Goal: Task Accomplishment & Management: Manage account settings

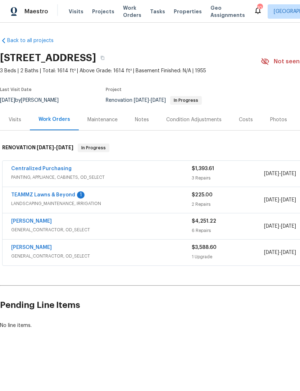
click at [30, 193] on link "TEAMMZ Lawns & Beyond" at bounding box center [43, 195] width 64 height 5
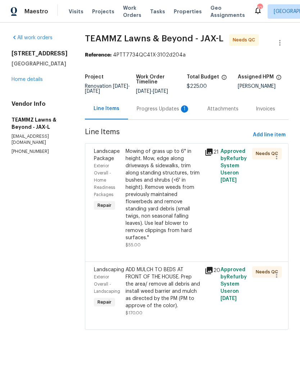
click at [171, 113] on div "Progress Updates 1" at bounding box center [163, 108] width 53 height 7
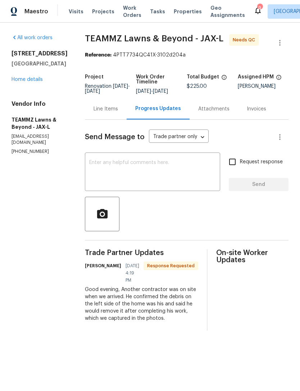
click at [175, 168] on textarea at bounding box center [152, 172] width 127 height 25
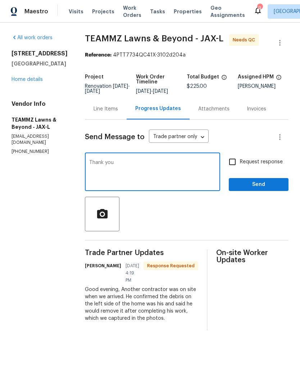
type textarea "Thank you"
click at [274, 189] on span "Send" at bounding box center [259, 184] width 48 height 9
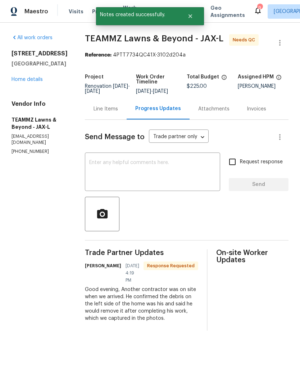
click at [31, 81] on link "Home details" at bounding box center [27, 79] width 31 height 5
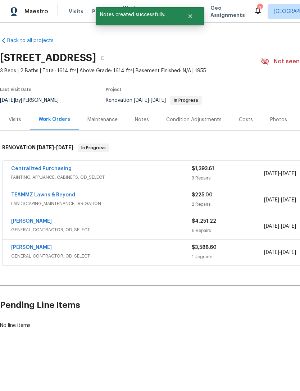
click at [231, 198] on div "$225.00" at bounding box center [228, 194] width 72 height 7
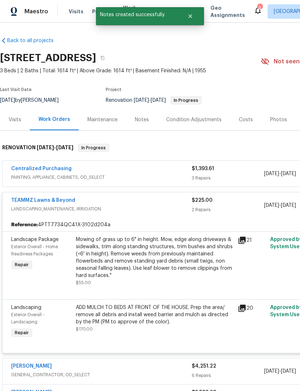
click at [176, 266] on div "Mowing of grass up to 6" in height. Mow, edge along driveways & sidewalks, trim…" at bounding box center [155, 257] width 158 height 43
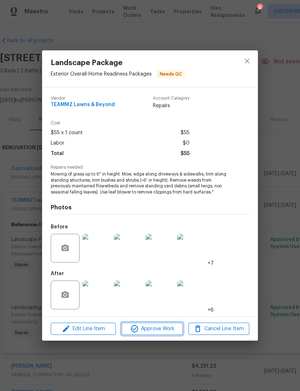
click at [163, 326] on span "Approve Work" at bounding box center [152, 329] width 57 height 9
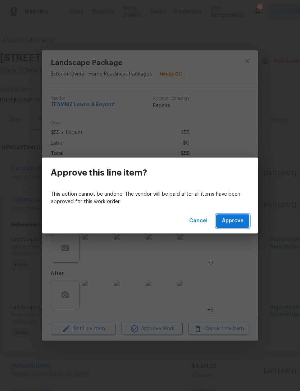
click at [231, 220] on span "Approve" at bounding box center [233, 221] width 22 height 9
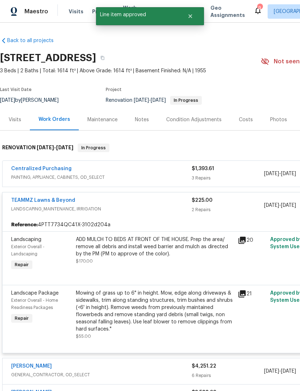
click at [181, 255] on div "ADD MULCH TO BEDS AT FRONT OF THE HOUSE. Prep the area/ remove all debris and i…" at bounding box center [155, 247] width 158 height 22
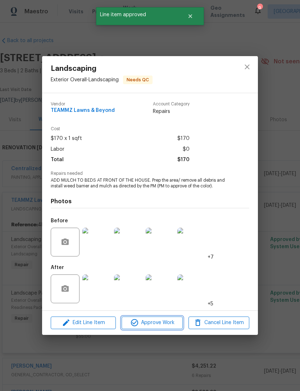
click at [164, 328] on button "Approve Work" at bounding box center [152, 323] width 61 height 13
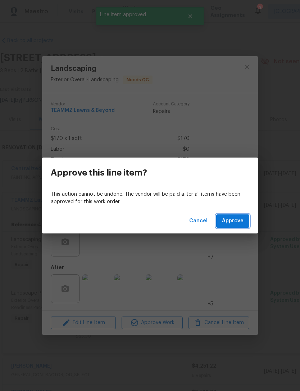
click at [239, 218] on span "Approve" at bounding box center [233, 221] width 22 height 9
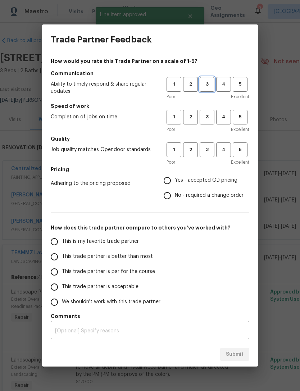
click at [204, 83] on span "3" at bounding box center [206, 84] width 13 height 8
click at [205, 116] on span "3" at bounding box center [206, 117] width 13 height 8
click at [207, 150] on span "3" at bounding box center [206, 150] width 13 height 8
click at [191, 179] on span "Yes - accepted OD pricing" at bounding box center [206, 181] width 63 height 8
click at [175, 179] on input "Yes - accepted OD pricing" at bounding box center [167, 180] width 15 height 15
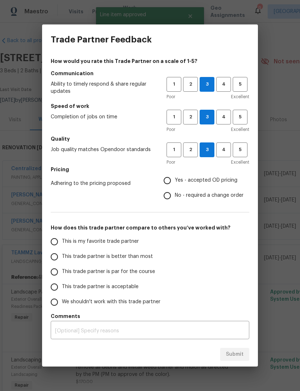
radio input "true"
click at [118, 274] on span "This trade partner is par for the course" at bounding box center [108, 272] width 93 height 8
click at [62, 274] on input "This trade partner is par for the course" at bounding box center [54, 272] width 15 height 15
click at [234, 356] on span "Submit" at bounding box center [235, 354] width 18 height 9
radio input "true"
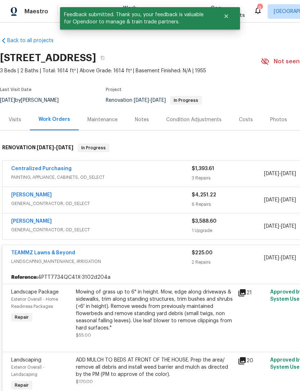
click at [171, 259] on span "LANDSCAPING_MAINTENANCE, IRRIGATION" at bounding box center [101, 261] width 181 height 7
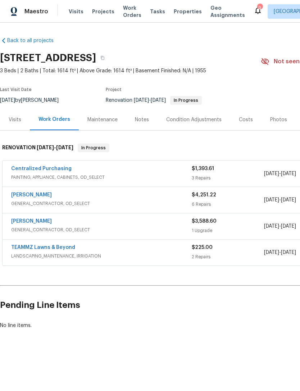
click at [34, 195] on link "Eric Hernandez" at bounding box center [31, 195] width 41 height 5
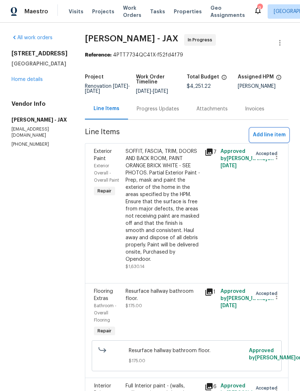
click at [274, 140] on span "Add line item" at bounding box center [269, 135] width 33 height 9
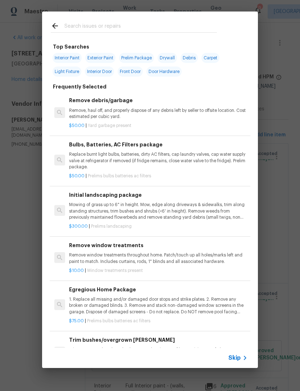
click at [184, 22] on input "text" at bounding box center [140, 27] width 153 height 11
type input "Tuck point"
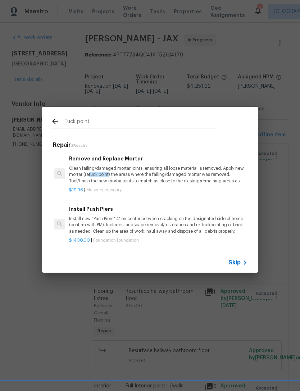
click at [126, 175] on p "Clean failing/damaged mortar joints, ensuring all loose material is removed. Ap…" at bounding box center [158, 175] width 179 height 18
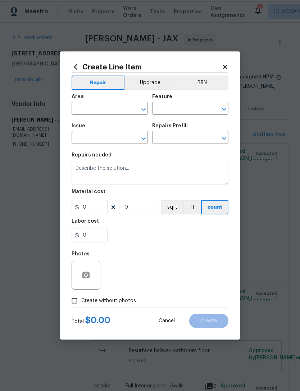
type input "Masonry"
type textarea "Clean failing/damaged mortar joints, ensuring all loose material is removed. Ap…"
type input "1"
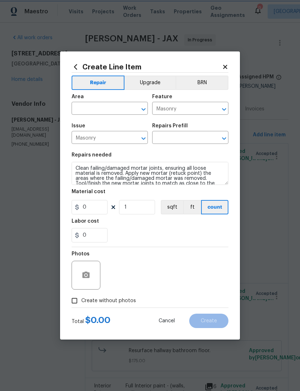
type input "Remove and Replace Mortar $19.96"
type input "19.96"
click at [114, 108] on input "text" at bounding box center [100, 109] width 56 height 11
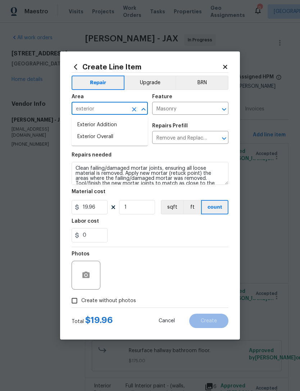
click at [112, 136] on li "Exterior Overall" at bounding box center [110, 137] width 76 height 12
type input "Exterior Overall"
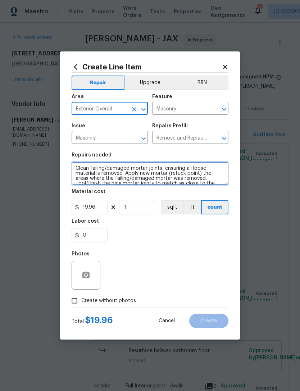
click at [76, 168] on textarea "Clean failing/damaged mortar joints, ensuring all loose material is removed. Ap…" at bounding box center [150, 173] width 157 height 23
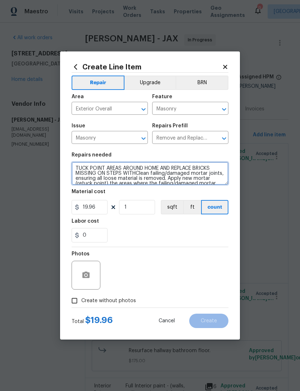
click at [96, 172] on textarea "TUCK POINT AREAS AROUND HOME AND REPLACE BRICKS MISSING ON STEPS WITHClean fail…" at bounding box center [150, 173] width 157 height 23
click at [135, 173] on textarea "TUCK POINT AREAS AROUND HOME AND REPLACE BRICKS MISSING ON STEPS WITHClean fail…" at bounding box center [150, 173] width 157 height 23
type textarea "TUCK POINT AREAS AROUND HOME AND REPLACE BRICKS MISSING ON STEPS WITH EXISTING …"
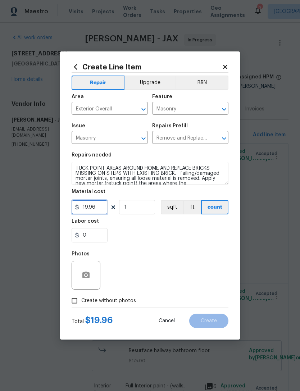
click at [102, 208] on input "19.96" at bounding box center [90, 207] width 36 height 14
type input "350"
click at [148, 236] on div "0" at bounding box center [150, 235] width 157 height 14
click at [90, 280] on icon "button" at bounding box center [86, 275] width 9 height 9
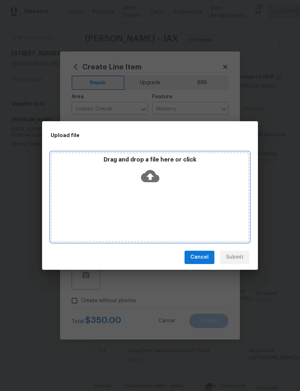
click at [154, 176] on icon at bounding box center [150, 176] width 18 height 12
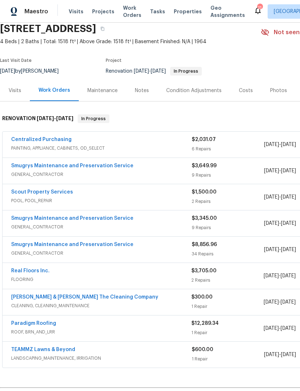
scroll to position [29, 0]
click at [163, 139] on div "Centralized Purchasing" at bounding box center [101, 140] width 181 height 9
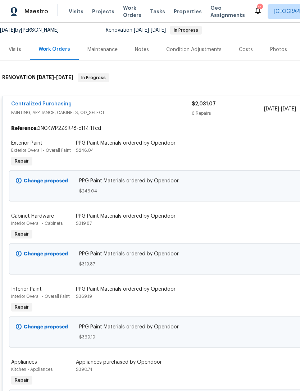
scroll to position [71, 0]
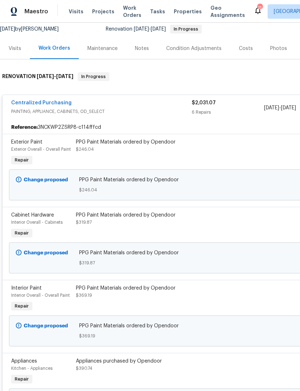
click at [235, 104] on div "$2,031.07" at bounding box center [228, 102] width 72 height 7
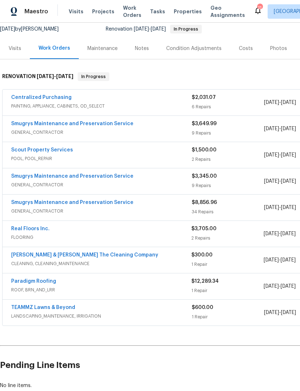
click at [162, 127] on div "Smugrys Maintenance and Preservation Service" at bounding box center [101, 124] width 181 height 9
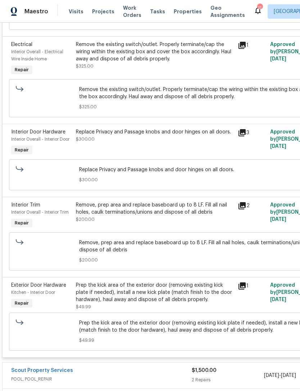
scroll to position [627, 0]
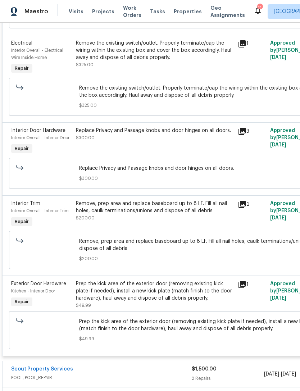
click at [177, 48] on div "Remove the existing switch/outlet. Properly terminate/cap the wiring within the…" at bounding box center [155, 51] width 158 height 22
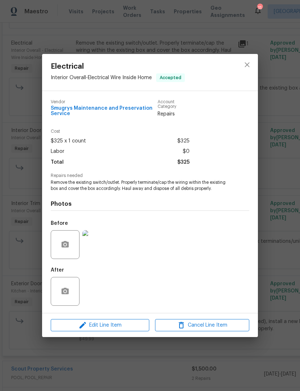
click at [94, 248] on img at bounding box center [96, 244] width 29 height 29
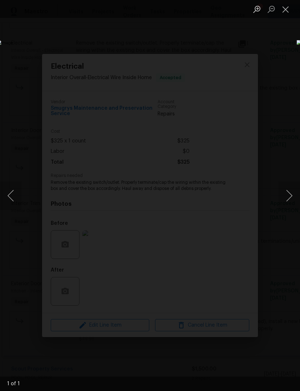
click at [286, 6] on button "Close lightbox" at bounding box center [286, 9] width 14 height 13
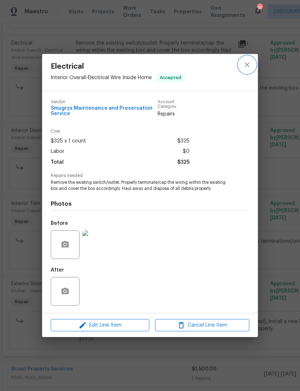
click at [248, 64] on icon "close" at bounding box center [247, 64] width 5 height 5
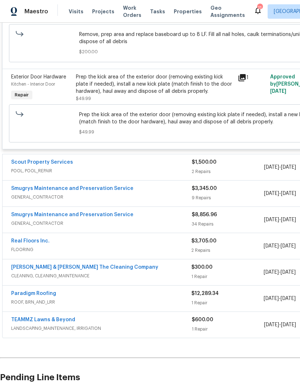
scroll to position [833, 0]
click at [164, 159] on div "Scout Property Services" at bounding box center [101, 163] width 181 height 9
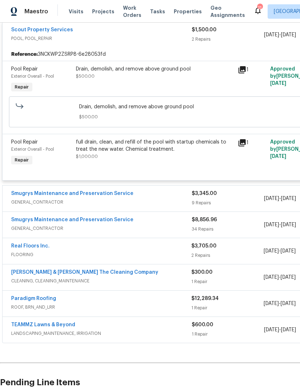
scroll to position [967, 0]
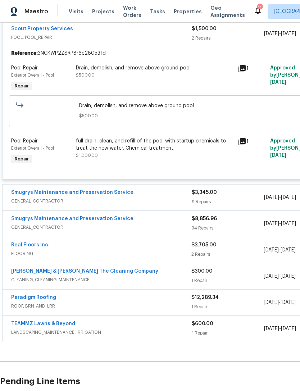
click at [166, 198] on span "GENERAL_CONTRACTOR" at bounding box center [101, 201] width 181 height 7
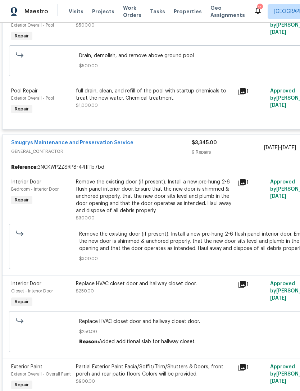
scroll to position [1018, 0]
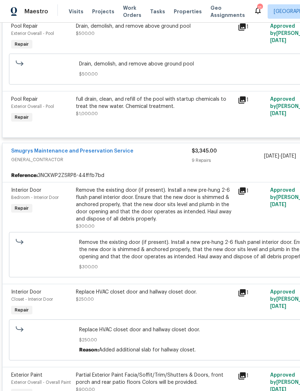
click at [153, 156] on span "GENERAL_CONTRACTOR" at bounding box center [101, 159] width 181 height 7
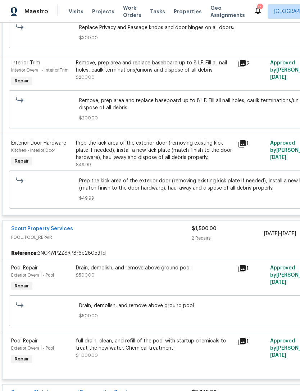
scroll to position [768, 0]
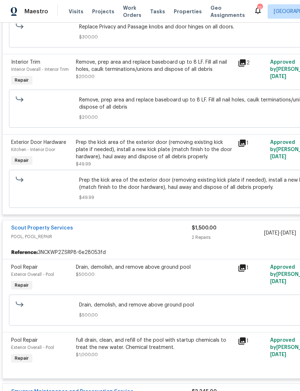
click at [168, 233] on span "POOL, POOL_REPAIR" at bounding box center [101, 236] width 181 height 7
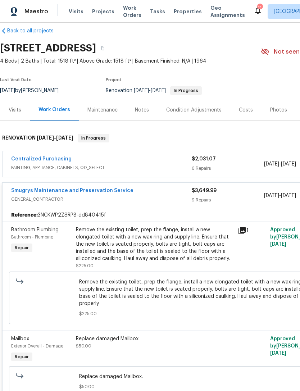
scroll to position [10, 0]
click at [172, 197] on span "GENERAL_CONTRACTOR" at bounding box center [101, 199] width 181 height 7
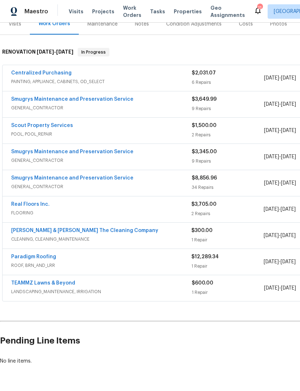
scroll to position [95, 0]
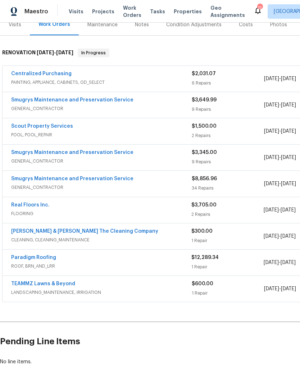
click at [181, 187] on span "GENERAL_CONTRACTOR" at bounding box center [101, 187] width 181 height 7
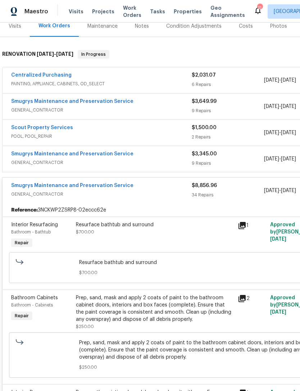
scroll to position [95, 0]
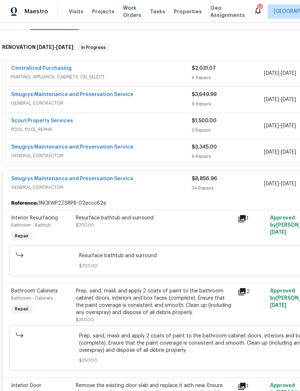
click at [171, 190] on span "GENERAL_CONTRACTOR" at bounding box center [101, 187] width 181 height 7
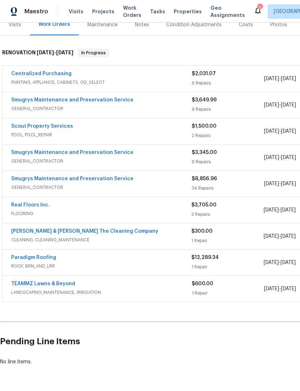
scroll to position [23, 0]
click at [176, 280] on div "TEAMMZ Lawns & Beyond" at bounding box center [101, 284] width 181 height 9
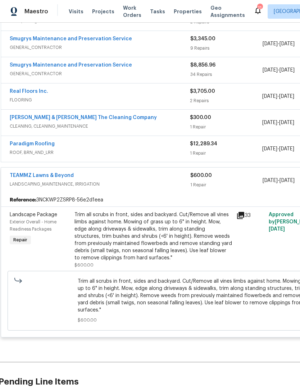
scroll to position [210, 1]
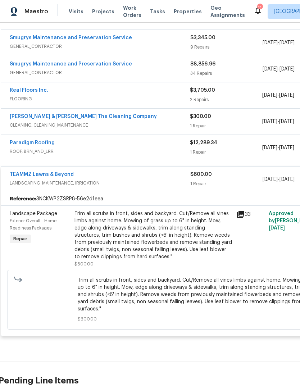
click at [163, 180] on span "LANDSCAPING_MAINTENANCE, IRRIGATION" at bounding box center [100, 183] width 181 height 7
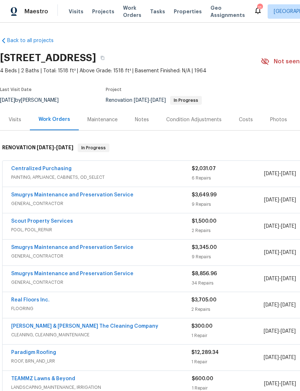
scroll to position [0, 0]
click at [175, 165] on div "Centralized Purchasing" at bounding box center [101, 169] width 181 height 9
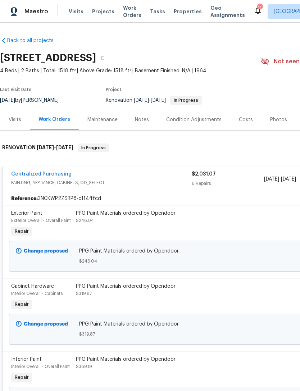
click at [135, 109] on div "Notes" at bounding box center [141, 119] width 31 height 21
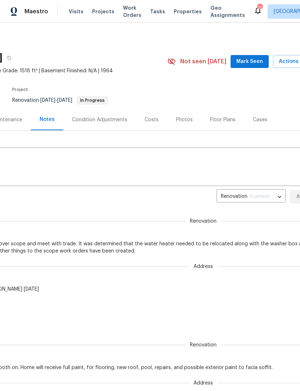
scroll to position [0, 93]
click at [250, 64] on span "Mark Seen" at bounding box center [250, 61] width 27 height 9
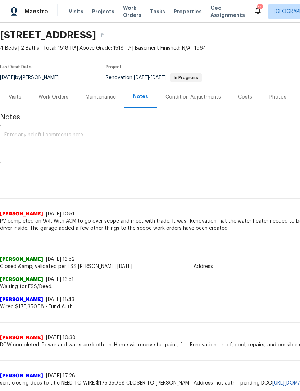
scroll to position [24, 0]
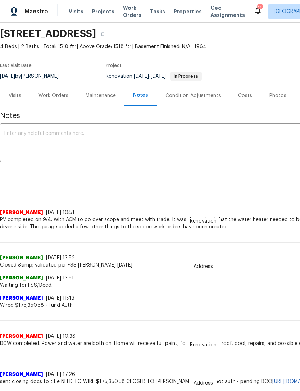
click at [257, 8] on div "11" at bounding box center [259, 7] width 5 height 7
click at [255, 10] on icon at bounding box center [258, 10] width 6 height 7
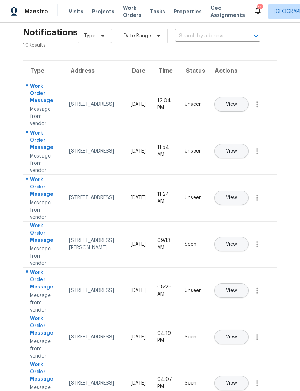
scroll to position [12, 0]
click at [107, 154] on div "1800 The Greens Way, Apt 511, Jacksonville Beach, FL 32250" at bounding box center [94, 150] width 50 height 7
click at [249, 144] on button "View" at bounding box center [231, 151] width 34 height 14
click at [237, 101] on span "View" at bounding box center [231, 103] width 11 height 5
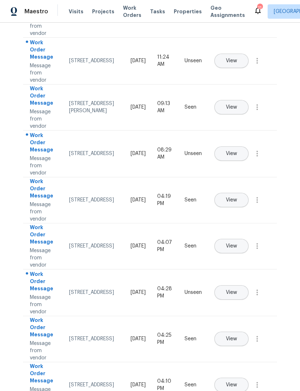
scroll to position [0, 0]
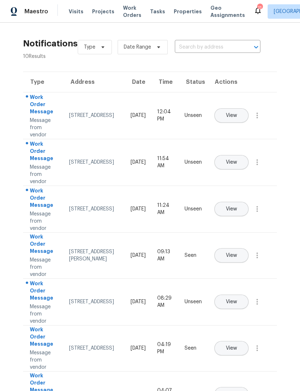
click at [72, 9] on span "Visits" at bounding box center [76, 11] width 15 height 7
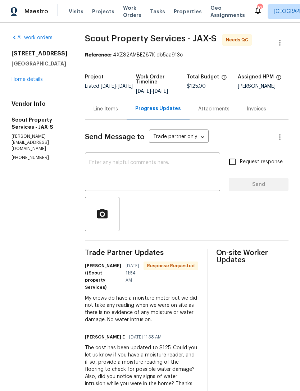
click at [18, 82] on link "Home details" at bounding box center [27, 79] width 31 height 5
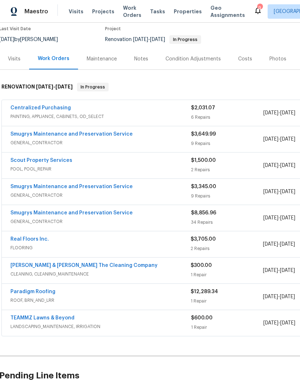
scroll to position [62, 1]
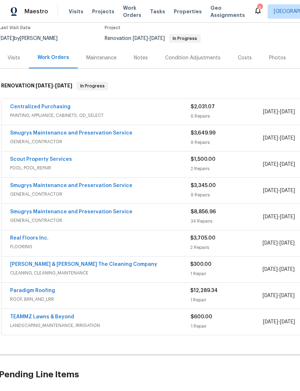
click at [158, 164] on div "Scout Property Services" at bounding box center [100, 160] width 181 height 9
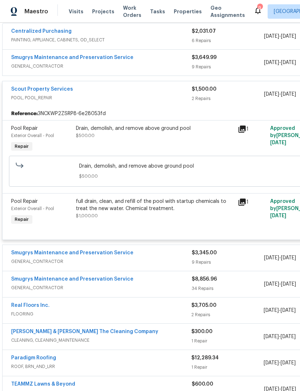
scroll to position [137, 0]
click at [55, 89] on link "Scout Property Services" at bounding box center [42, 89] width 62 height 5
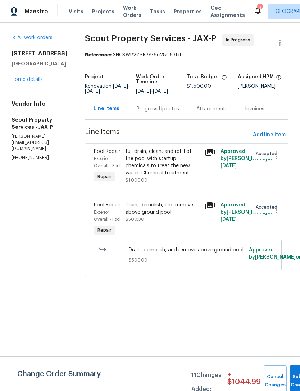
click at [150, 108] on div "Progress Updates" at bounding box center [158, 108] width 42 height 7
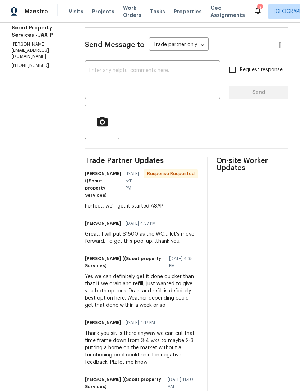
scroll to position [92, 0]
click at [152, 86] on textarea at bounding box center [152, 80] width 127 height 25
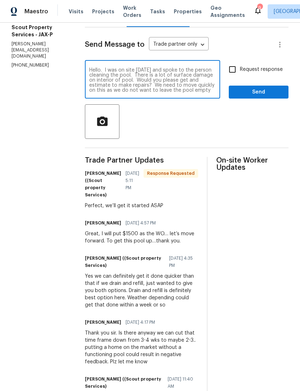
type textarea "Hello. I was on site today and spoke to the person cleaning the pool. There is …"
click at [272, 89] on span "Send" at bounding box center [259, 92] width 48 height 9
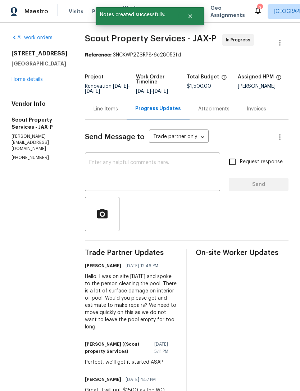
scroll to position [0, 0]
click at [19, 82] on link "Home details" at bounding box center [27, 79] width 31 height 5
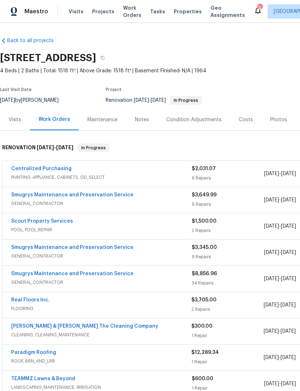
click at [140, 116] on div "Notes" at bounding box center [142, 119] width 14 height 7
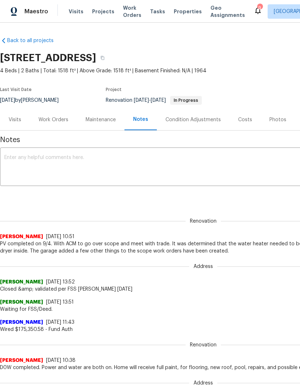
click at [163, 170] on textarea at bounding box center [203, 167] width 398 height 25
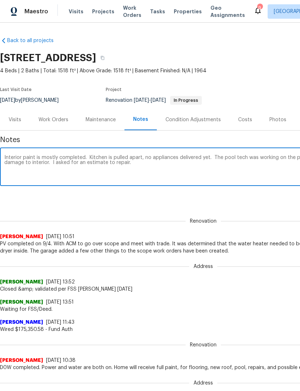
click at [218, 159] on textarea "Interior paint is mostly completed. Kitchen is pulled apart, no appliances deli…" at bounding box center [203, 167] width 398 height 25
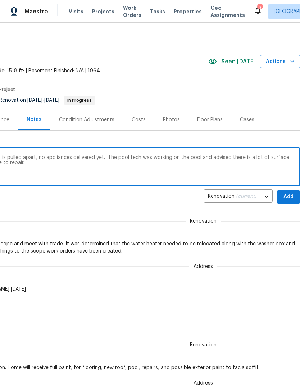
scroll to position [0, 107]
type textarea "Interior paint is mostly completed. Kitchen is pulled apart, no appliances deli…"
click at [290, 196] on span "Add" at bounding box center [289, 197] width 12 height 9
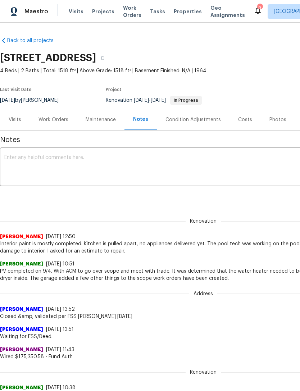
scroll to position [0, 0]
click at [212, 12] on span "Geo Assignments" at bounding box center [228, 11] width 35 height 14
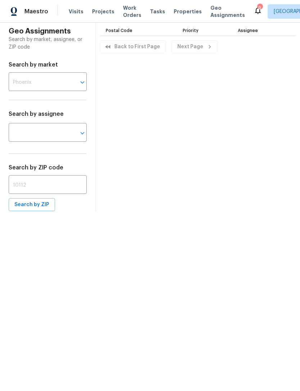
click at [61, 136] on input "text" at bounding box center [38, 133] width 58 height 17
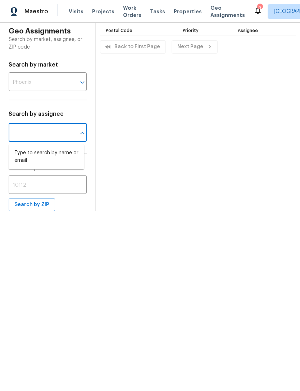
click at [36, 186] on input "text" at bounding box center [48, 185] width 78 height 17
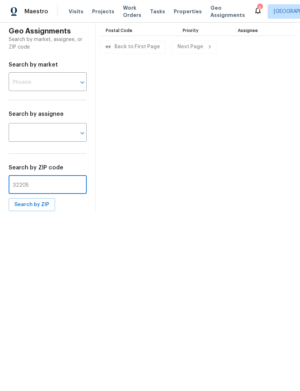
type input "32205"
click at [35, 209] on span "Search by ZIP" at bounding box center [31, 204] width 35 height 9
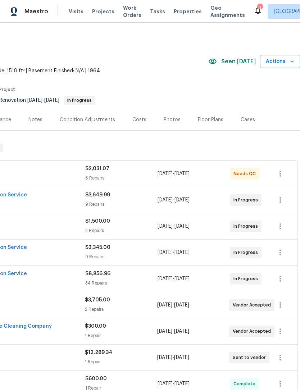
scroll to position [0, 107]
click at [291, 62] on icon "button" at bounding box center [292, 61] width 7 height 7
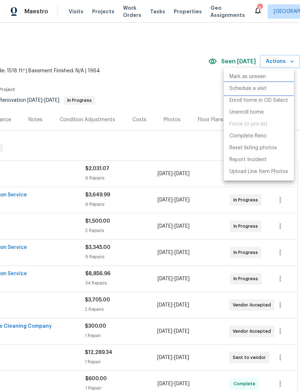
click at [257, 89] on p "Schedule a visit" at bounding box center [248, 89] width 37 height 8
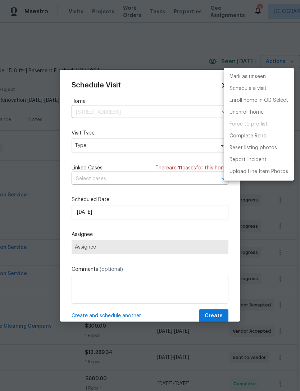
click at [164, 148] on div at bounding box center [150, 195] width 300 height 391
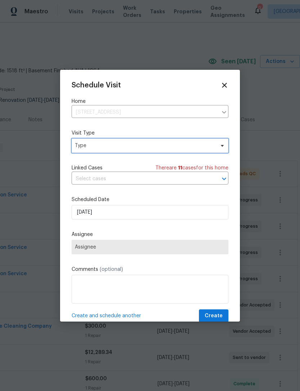
click at [177, 145] on span "Type" at bounding box center [145, 145] width 140 height 7
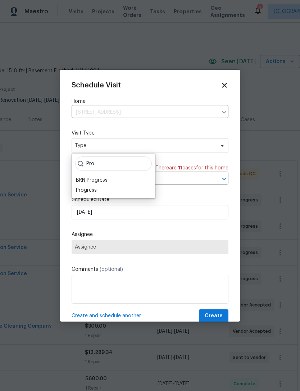
type input "Pro"
click at [91, 191] on div "Progress" at bounding box center [86, 190] width 21 height 7
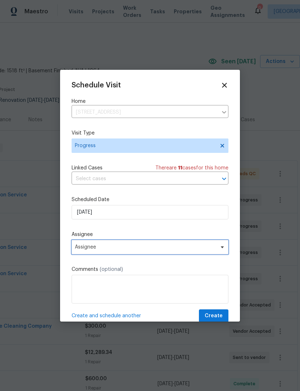
click at [114, 248] on span "Assignee" at bounding box center [145, 247] width 141 height 6
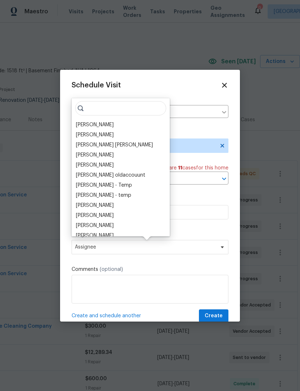
click at [108, 122] on div "[PERSON_NAME]" at bounding box center [95, 124] width 38 height 7
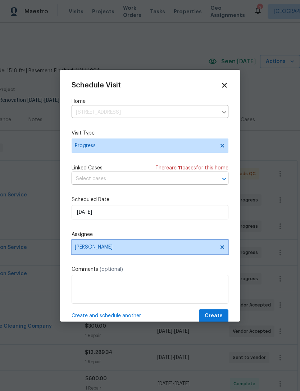
click at [132, 244] on span "[PERSON_NAME]" at bounding box center [150, 247] width 157 height 14
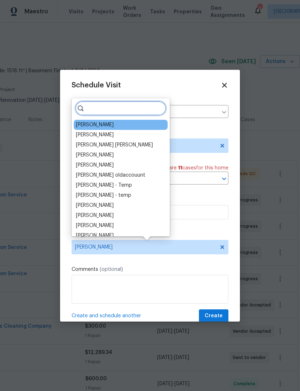
click at [124, 107] on input "search" at bounding box center [120, 108] width 91 height 14
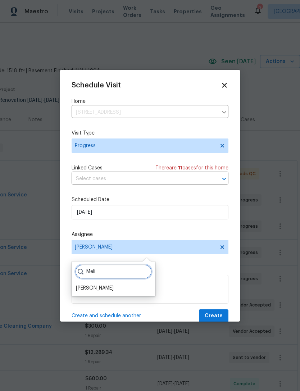
scroll to position [15, 0]
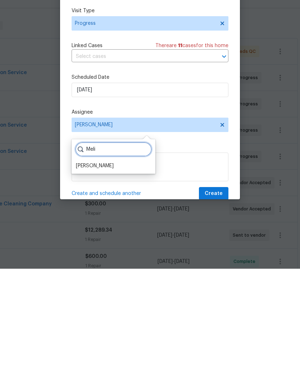
type input "Meli"
click at [114, 285] on div "[PERSON_NAME]" at bounding box center [95, 288] width 38 height 7
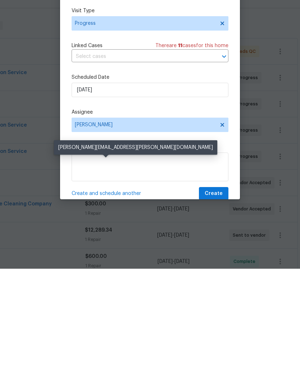
scroll to position [23, 0]
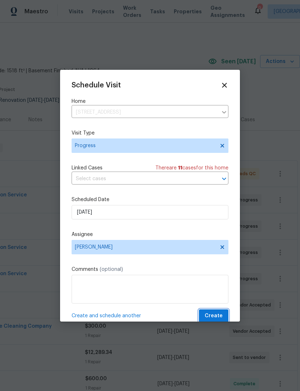
click at [215, 316] on span "Create" at bounding box center [214, 316] width 18 height 9
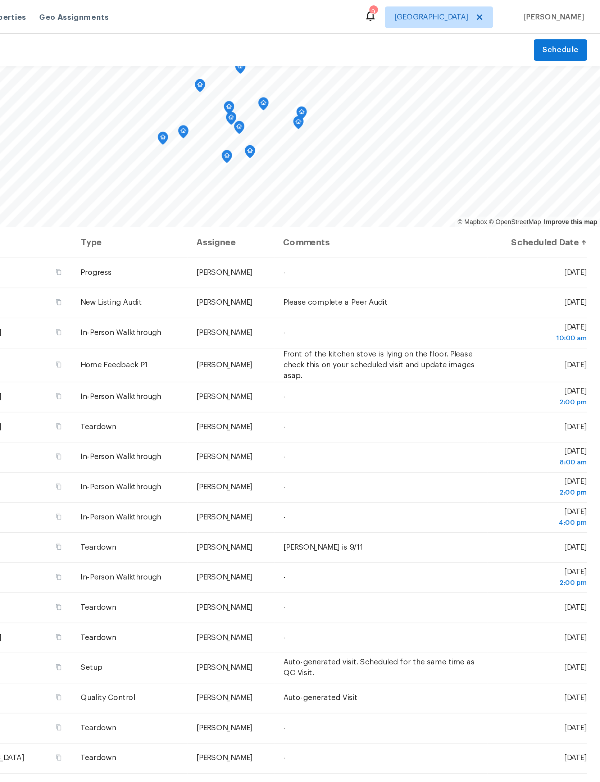
click at [0, 0] on icon at bounding box center [0, 0] width 0 height 0
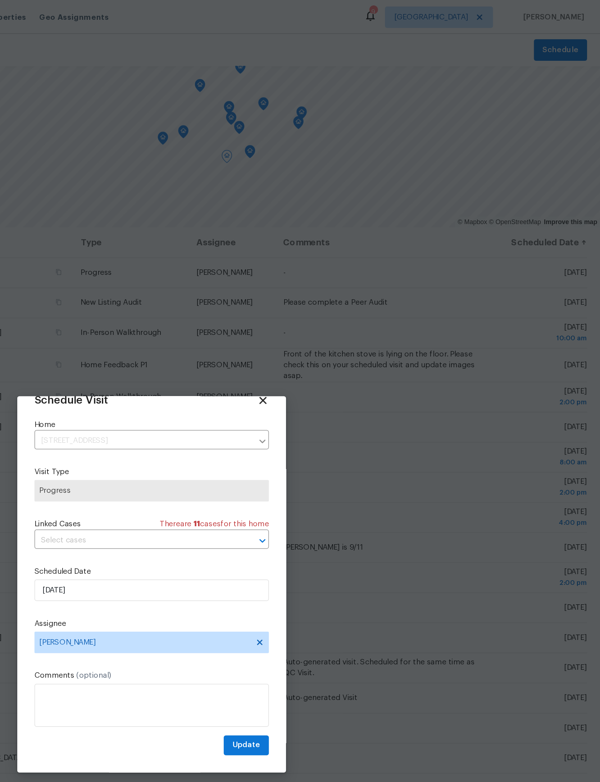
scroll to position [24, 0]
click at [222, 392] on input "9/8/2025" at bounding box center [300, 395] width 157 height 14
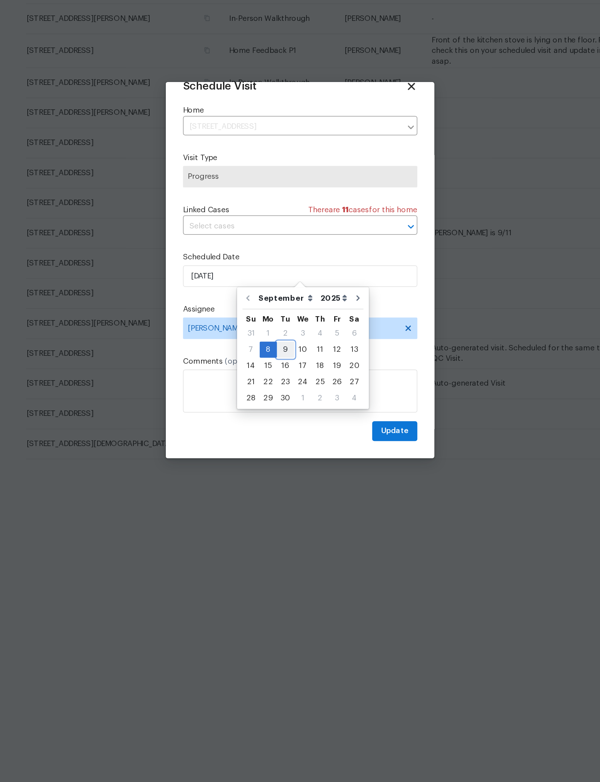
click at [285, 439] on div "9" at bounding box center [291, 444] width 12 height 10
type input "9/9/2025"
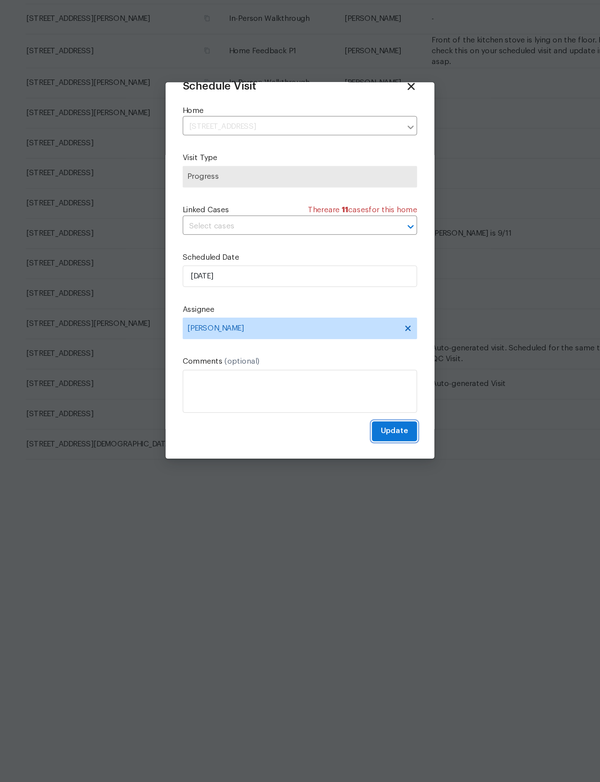
click at [354, 494] on span "Update" at bounding box center [363, 498] width 19 height 9
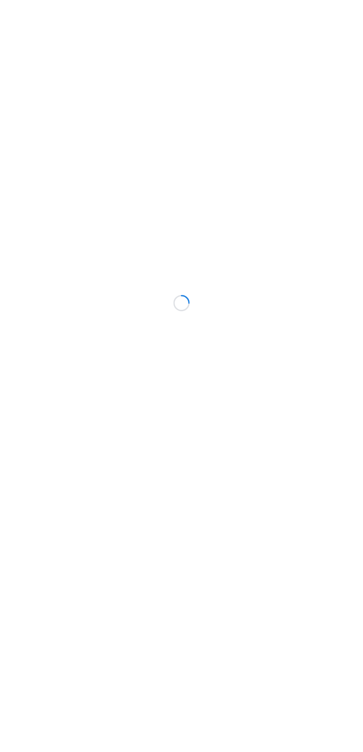
scroll to position [210, 99]
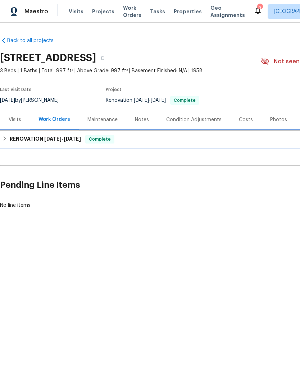
click at [10, 137] on h6 "RENOVATION 8/21/25 - 9/3/25" at bounding box center [45, 139] width 71 height 9
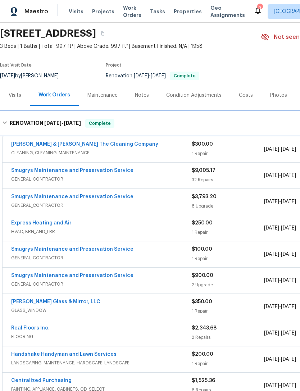
scroll to position [24, 0]
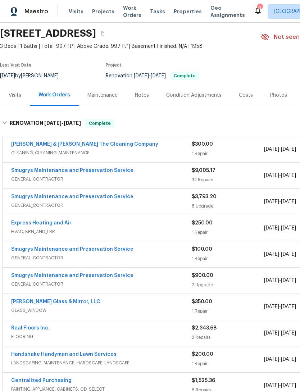
click at [197, 96] on div "Condition Adjustments" at bounding box center [193, 95] width 55 height 7
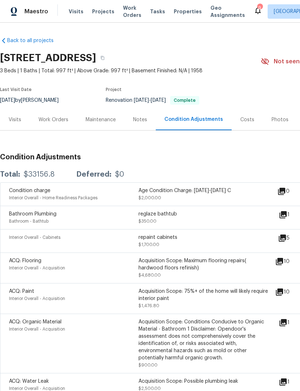
click at [241, 121] on div "Costs" at bounding box center [247, 119] width 14 height 7
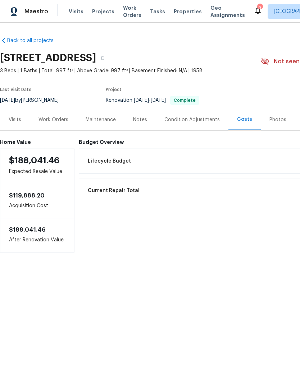
click at [197, 118] on div "Condition Adjustments" at bounding box center [191, 119] width 55 height 7
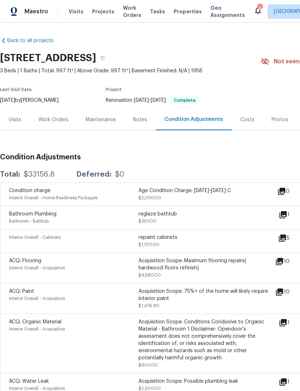
click at [54, 120] on div "Work Orders" at bounding box center [54, 119] width 30 height 7
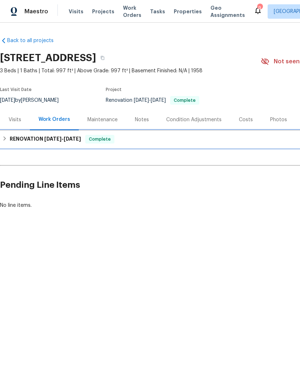
click at [2, 134] on div "RENOVATION 8/21/25 - 9/3/25 Complete" at bounding box center [203, 139] width 407 height 17
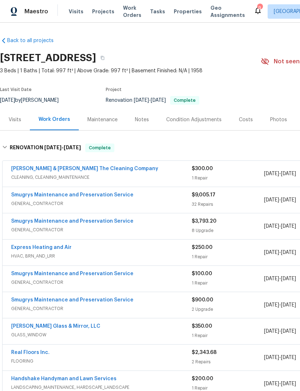
click at [181, 204] on span "GENERAL_CONTRACTOR" at bounding box center [101, 203] width 181 height 7
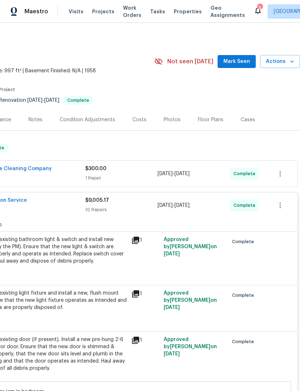
scroll to position [0, 107]
click at [291, 59] on icon "button" at bounding box center [292, 61] width 7 height 7
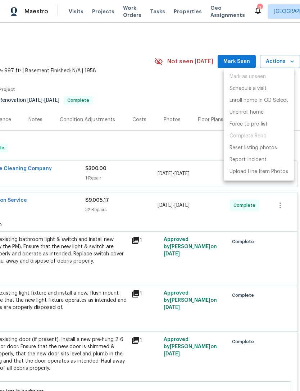
click at [156, 75] on div at bounding box center [150, 195] width 300 height 391
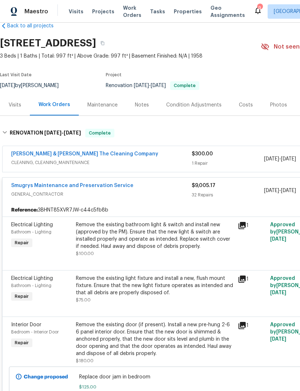
scroll to position [6, 2]
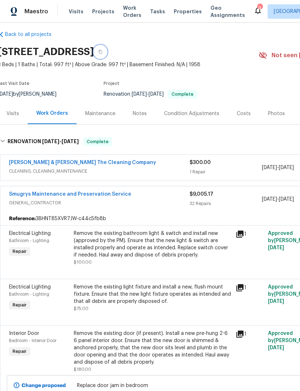
click at [107, 51] on button "button" at bounding box center [100, 51] width 13 height 13
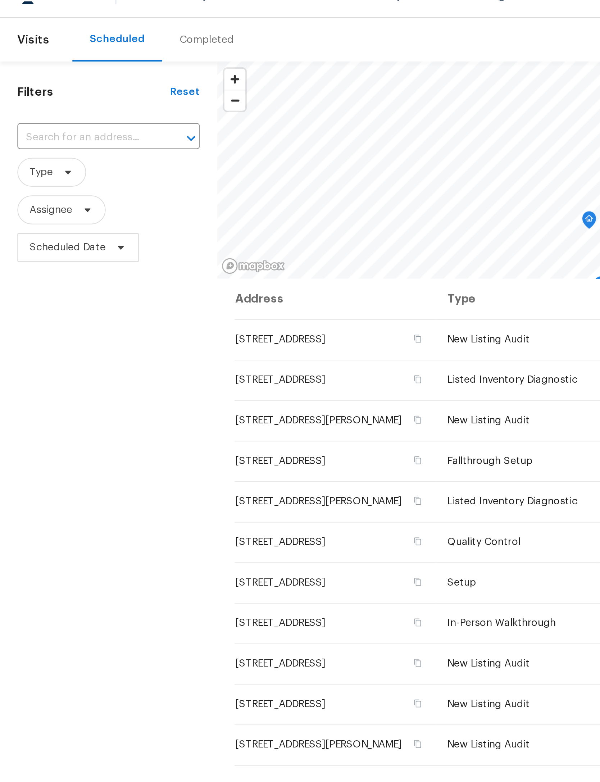
click at [41, 77] on input "text" at bounding box center [44, 82] width 71 height 11
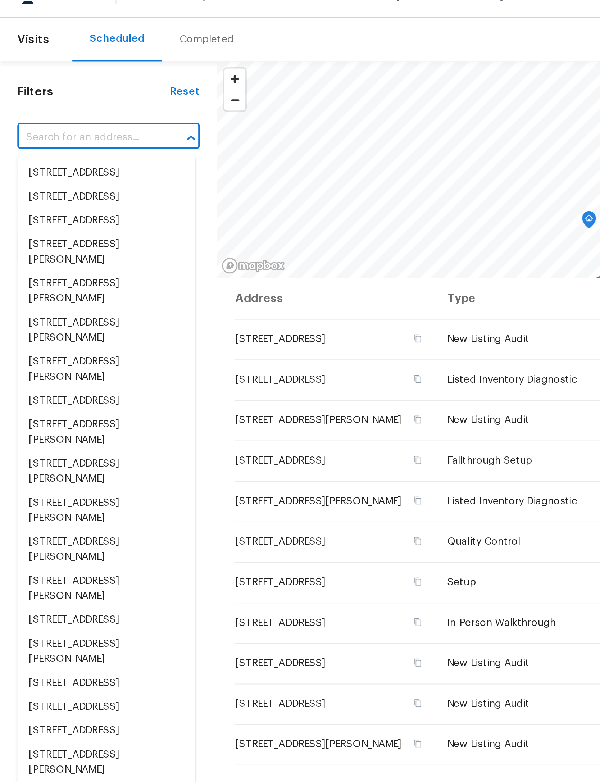
paste input "[STREET_ADDRESS]"
type input "[STREET_ADDRESS]"
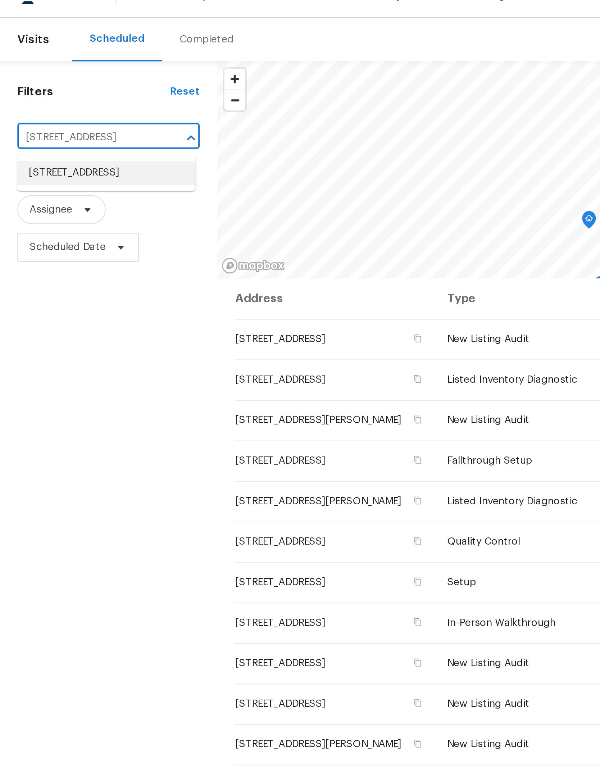
click at [59, 94] on li "[STREET_ADDRESS]" at bounding box center [53, 100] width 89 height 12
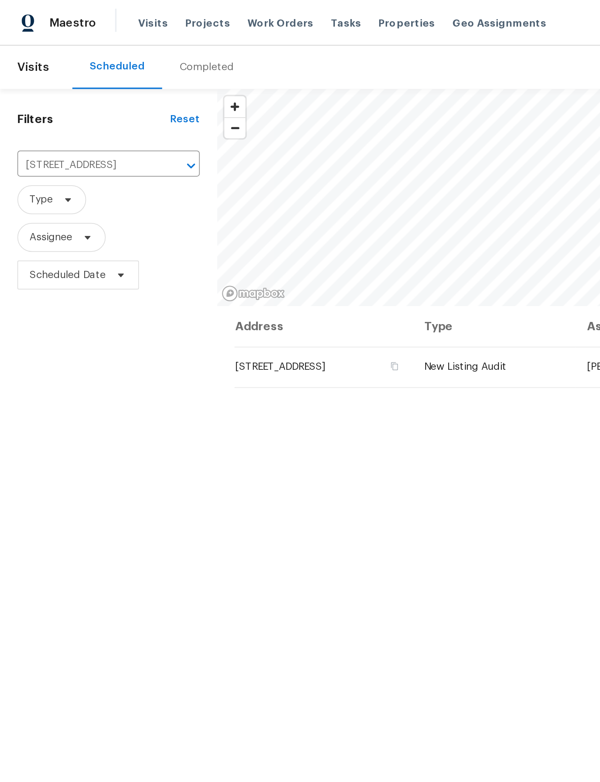
click at [191, 13] on span "Properties" at bounding box center [202, 11] width 28 height 7
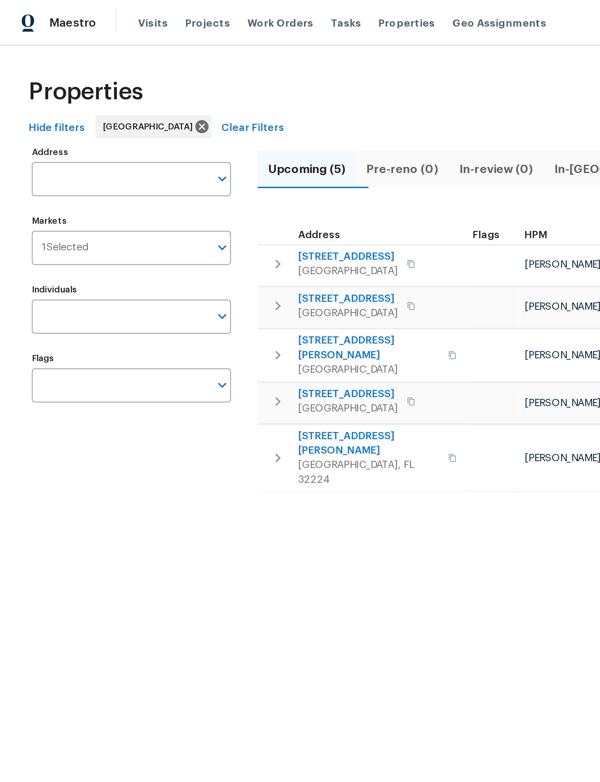
click at [38, 86] on input "Address" at bounding box center [60, 89] width 88 height 17
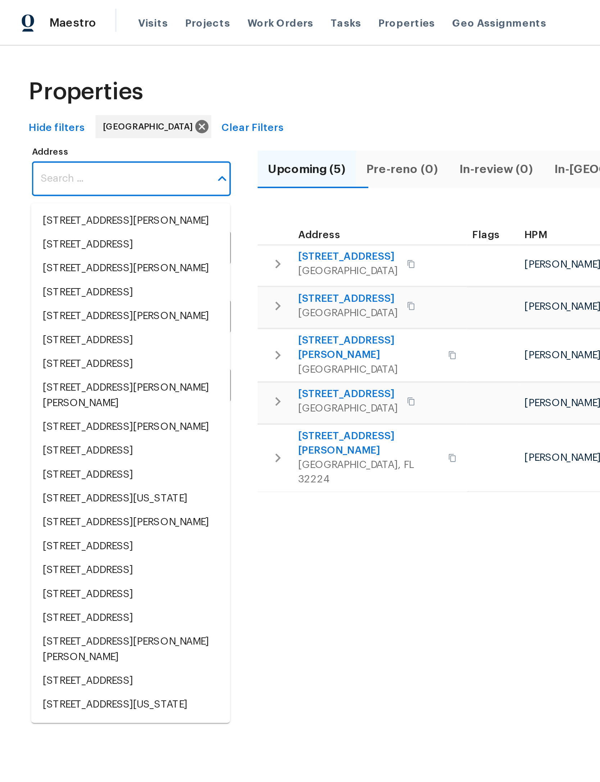
paste input "[STREET_ADDRESS]"
type input "[STREET_ADDRESS]"
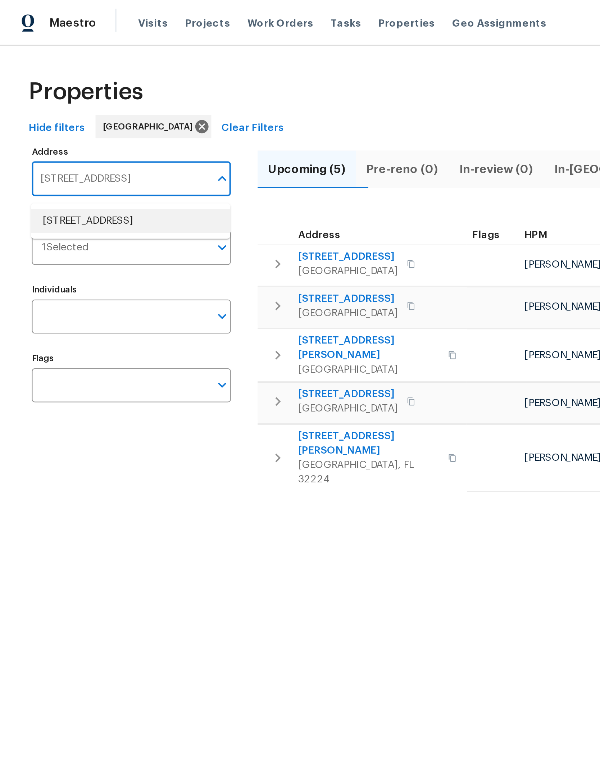
click at [70, 113] on li "[STREET_ADDRESS]" at bounding box center [64, 110] width 99 height 12
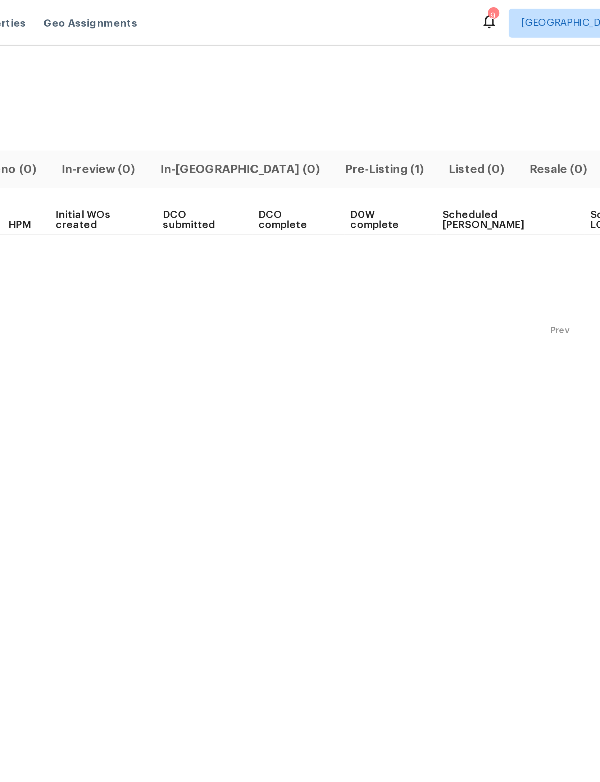
click at [373, 82] on span "Pre-Listing (1)" at bounding box center [394, 84] width 43 height 10
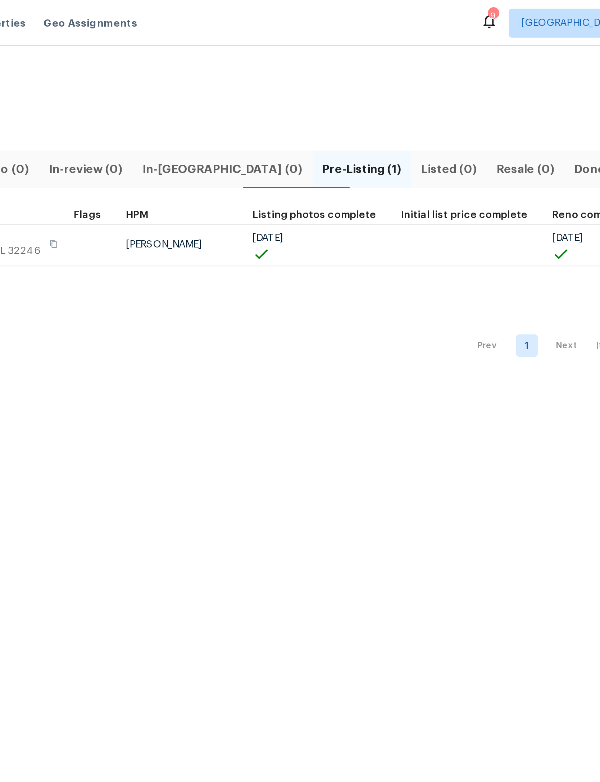
type input "[STREET_ADDRESS]"
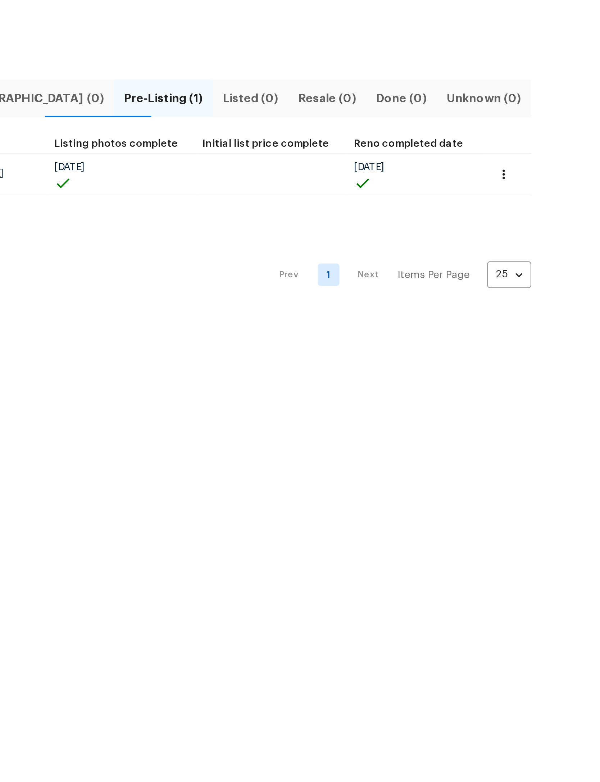
click at [549, 118] on icon "button" at bounding box center [552, 121] width 7 height 7
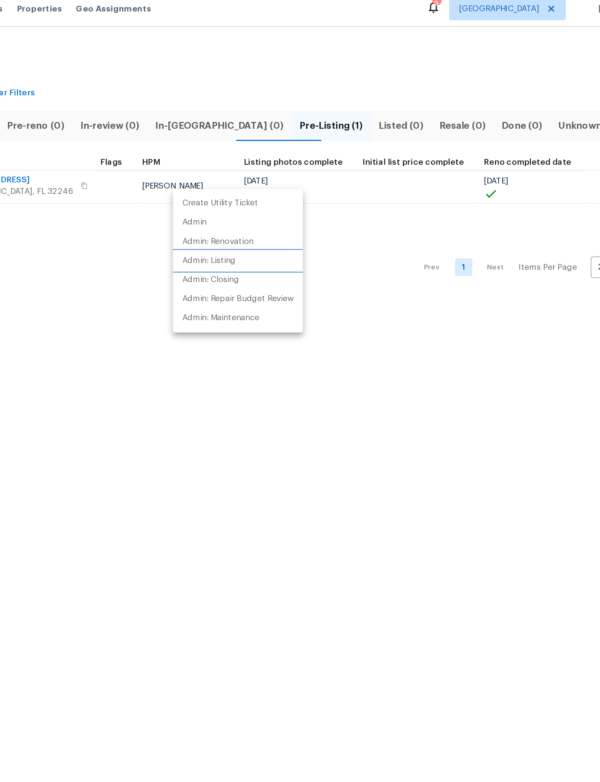
click at [291, 164] on p "Admin: Listing" at bounding box center [307, 168] width 33 height 8
